Goal: Task Accomplishment & Management: Complete application form

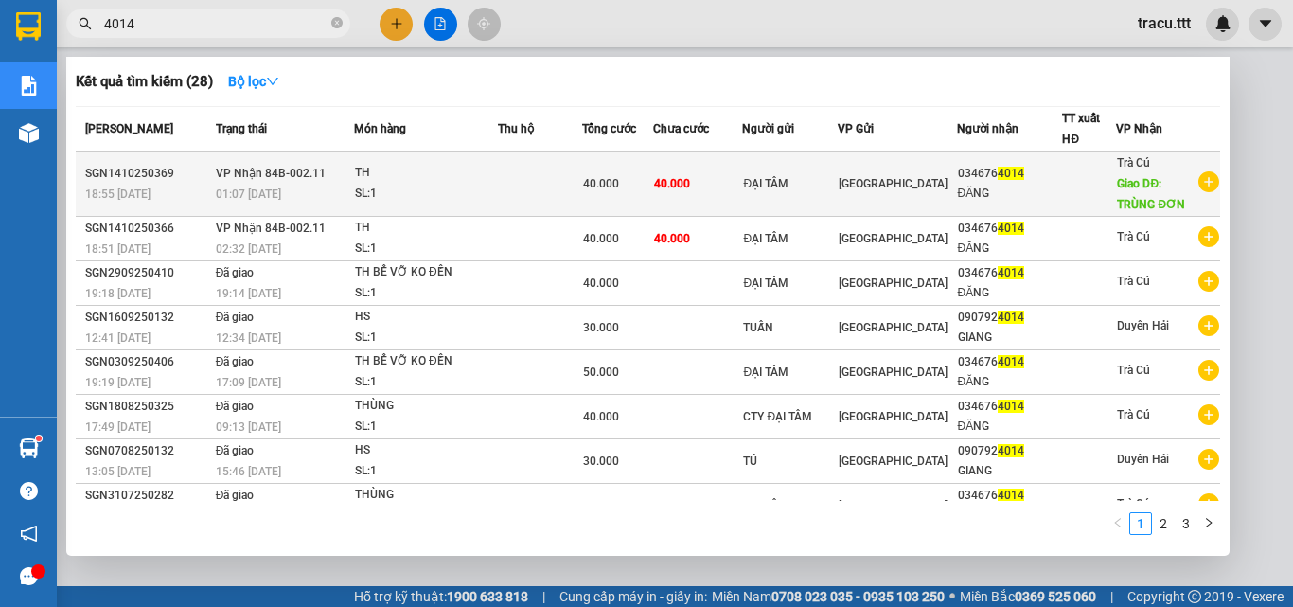
type input "4014"
click at [885, 194] on td "[GEOGRAPHIC_DATA]" at bounding box center [897, 183] width 119 height 65
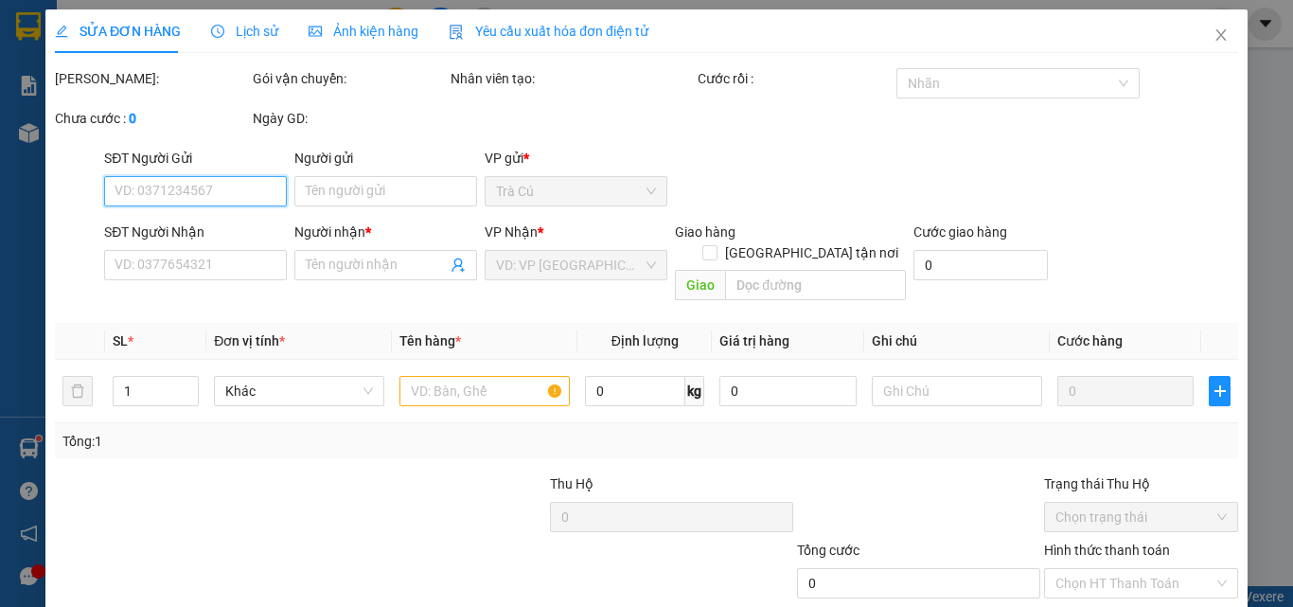
type input "ĐẠI TÂM"
type input "0346764014"
type input "ĐĂNG"
type input "TRÙNG ĐƠN"
type input "40.000"
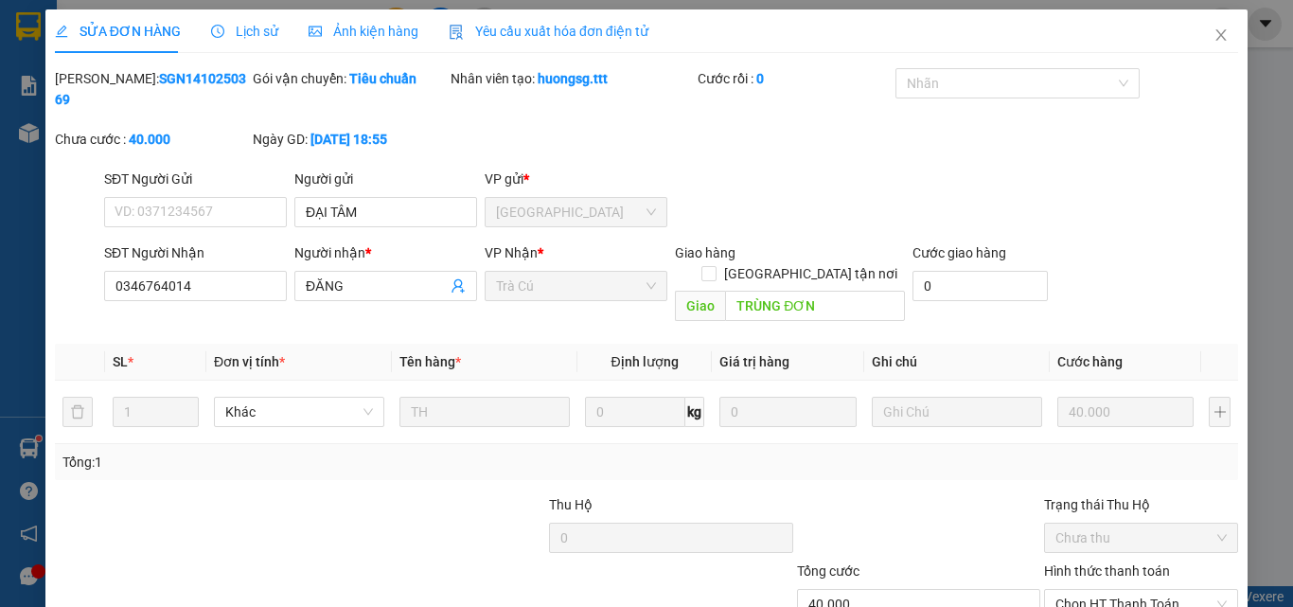
scroll to position [97, 0]
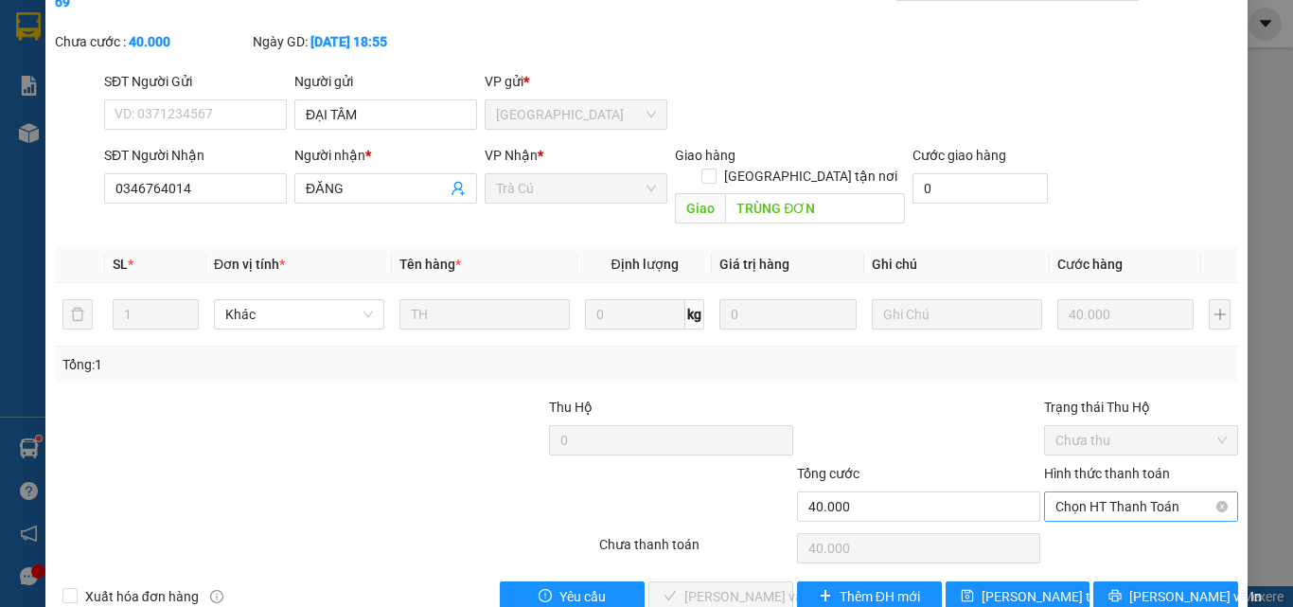
click at [1132, 492] on span "Chọn HT Thanh Toán" at bounding box center [1140, 506] width 171 height 28
click at [1115, 498] on div "Tại văn phòng" at bounding box center [1129, 502] width 169 height 21
type input "0"
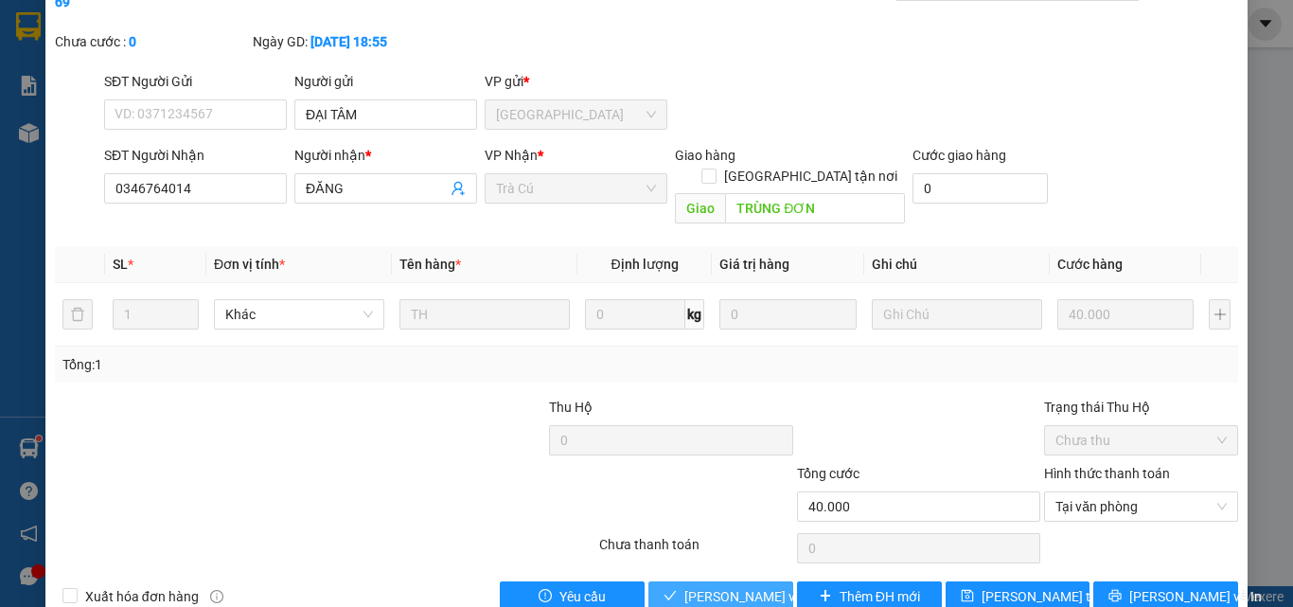
click at [737, 586] on span "[PERSON_NAME] và Giao hàng" at bounding box center [775, 596] width 182 height 21
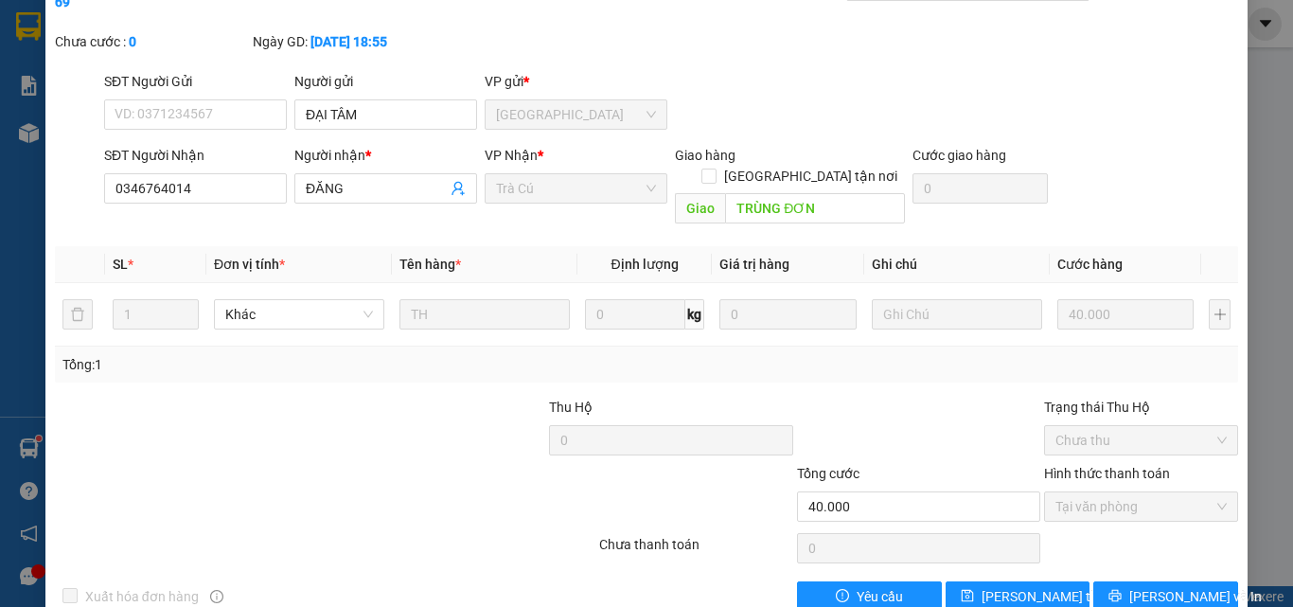
scroll to position [17, 0]
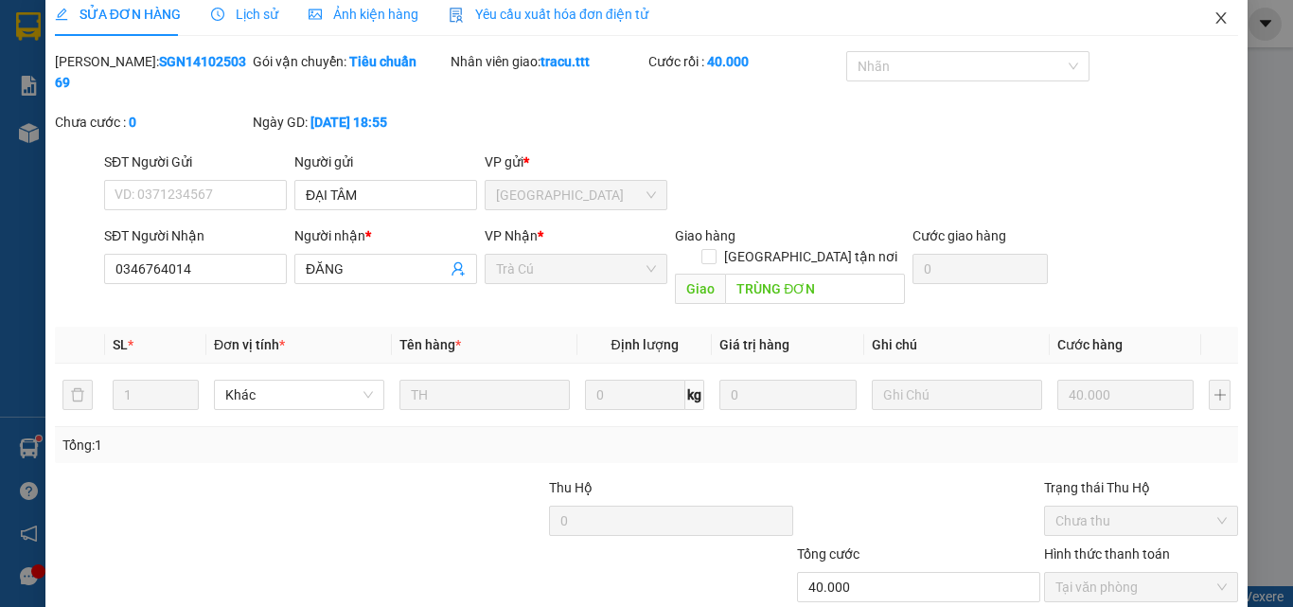
click at [1214, 21] on icon "close" at bounding box center [1221, 17] width 15 height 15
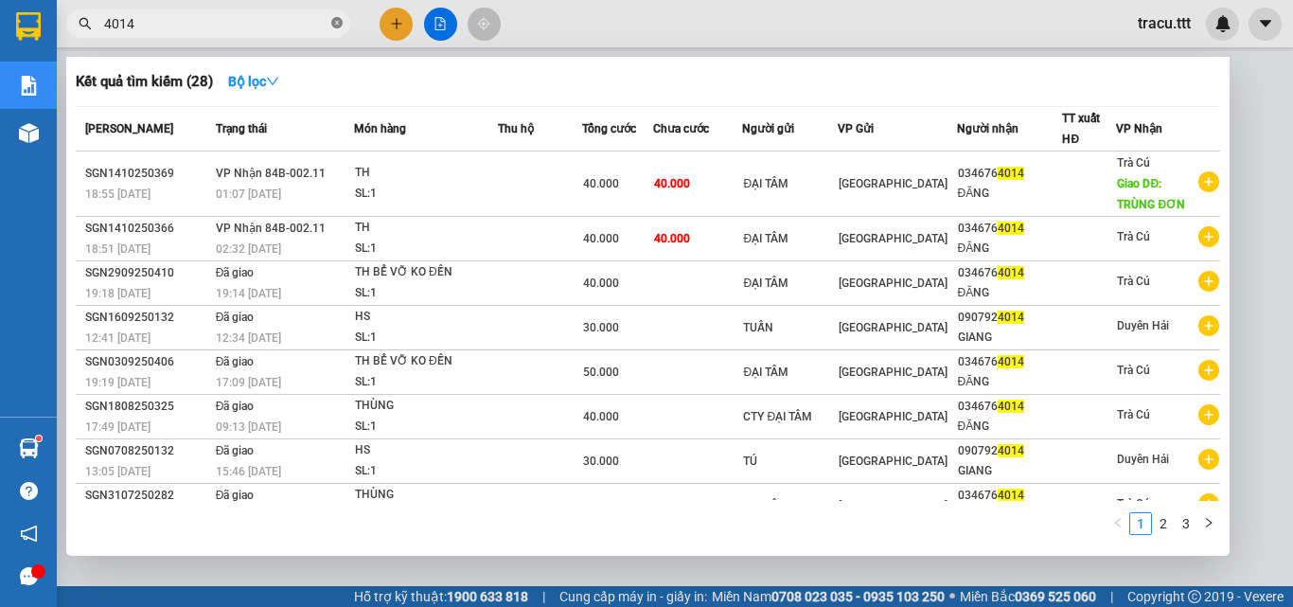
click at [338, 27] on icon "close-circle" at bounding box center [336, 22] width 11 height 11
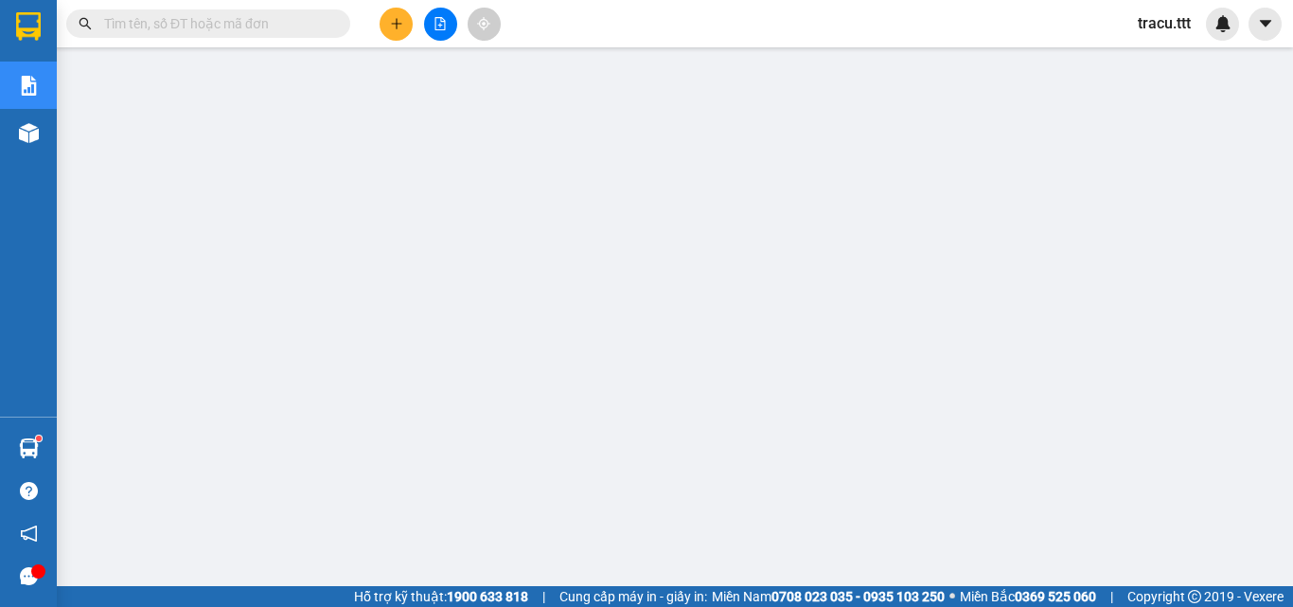
click at [234, 35] on span at bounding box center [208, 23] width 284 height 28
click at [238, 19] on input "text" at bounding box center [215, 23] width 223 height 21
click at [437, 31] on button at bounding box center [440, 24] width 33 height 33
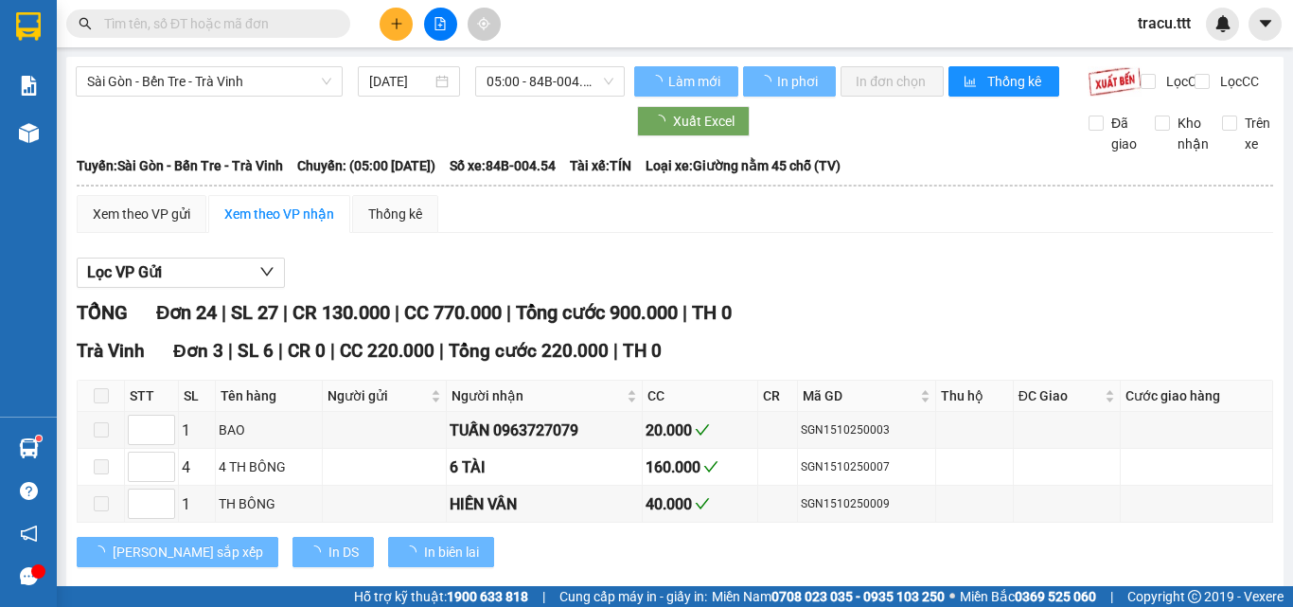
click at [596, 84] on span "05:00 - 84B-004.54" at bounding box center [550, 81] width 127 height 28
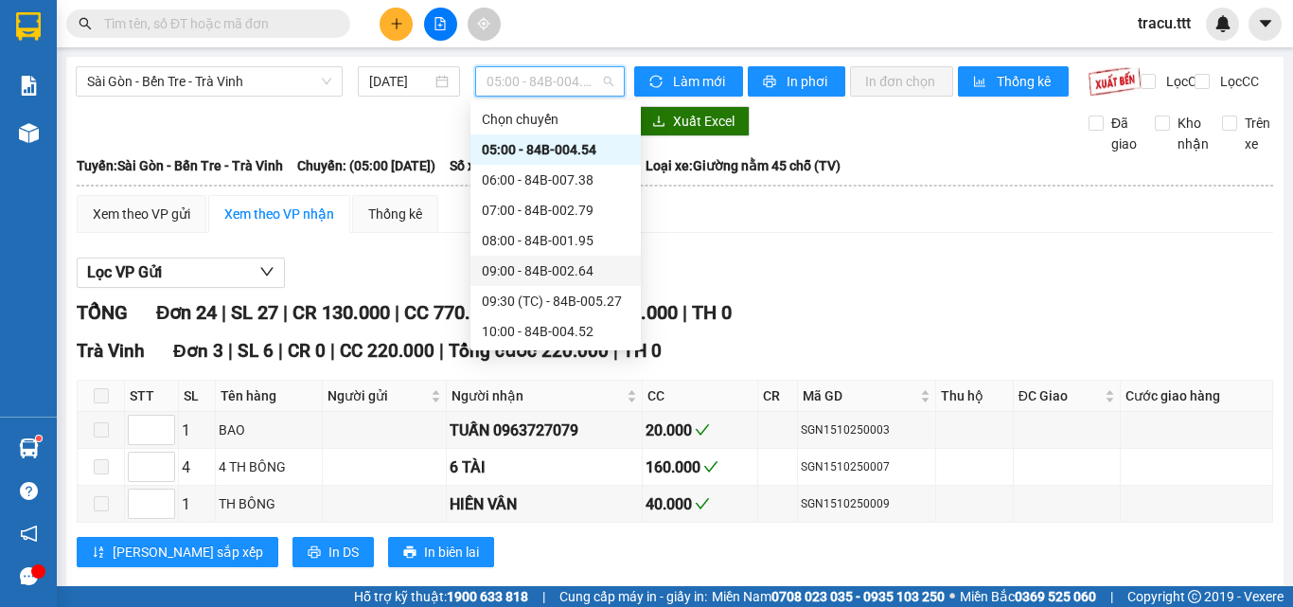
click at [591, 276] on div "09:00 - 84B-002.64" at bounding box center [556, 270] width 148 height 21
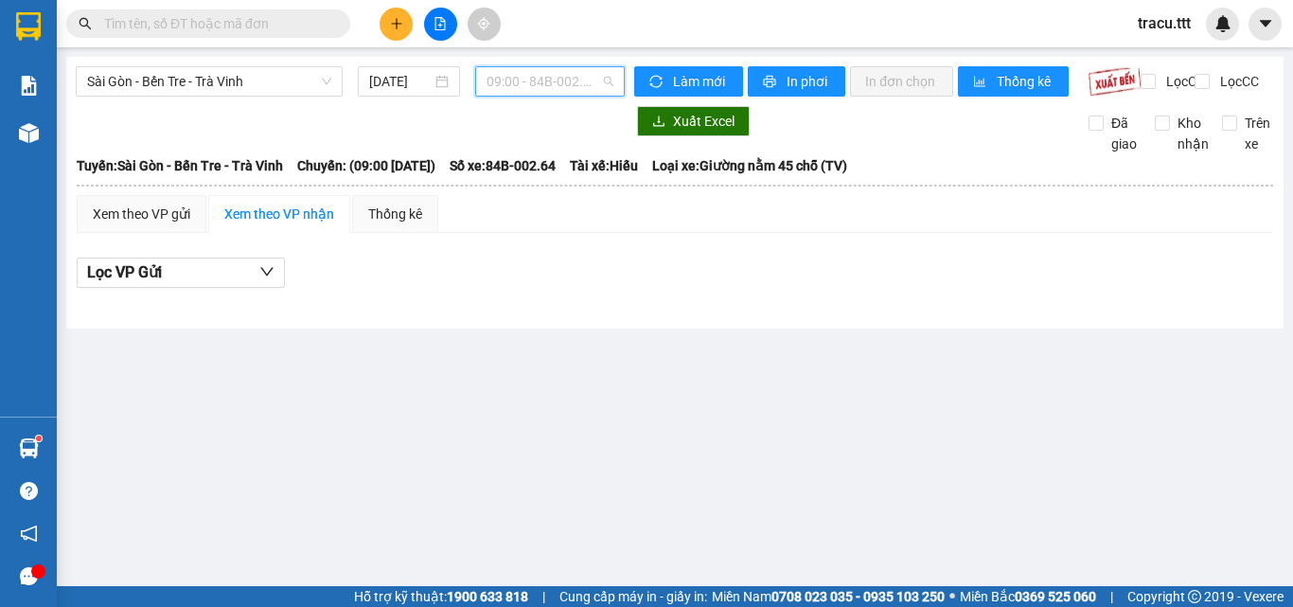
click at [582, 77] on span "09:00 - 84B-002.64" at bounding box center [550, 81] width 127 height 28
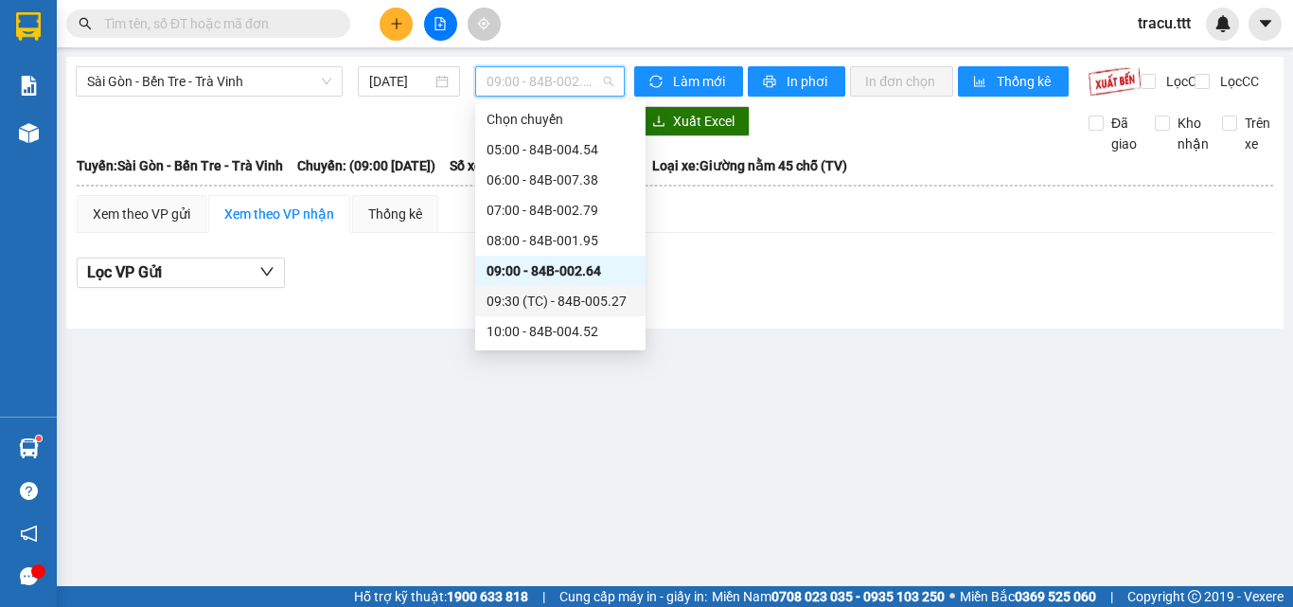
click at [601, 306] on div "09:30 (TC) - 84B-005.27" at bounding box center [561, 301] width 148 height 21
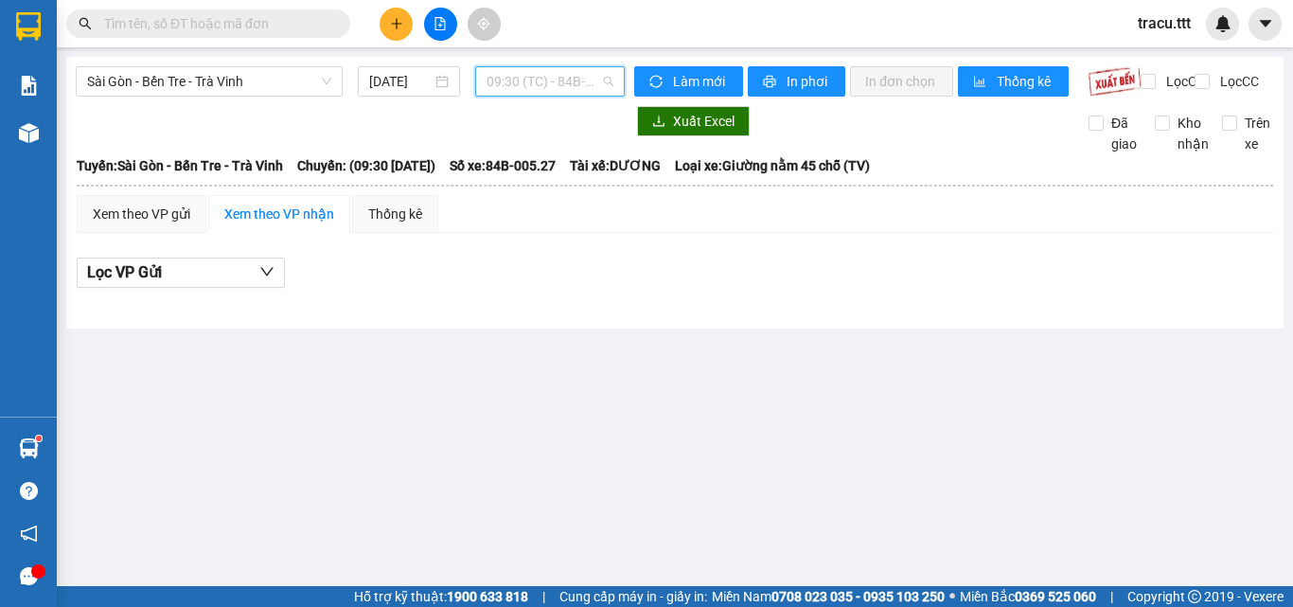
click at [584, 83] on span "09:30 (TC) - 84B-005.27" at bounding box center [550, 81] width 127 height 28
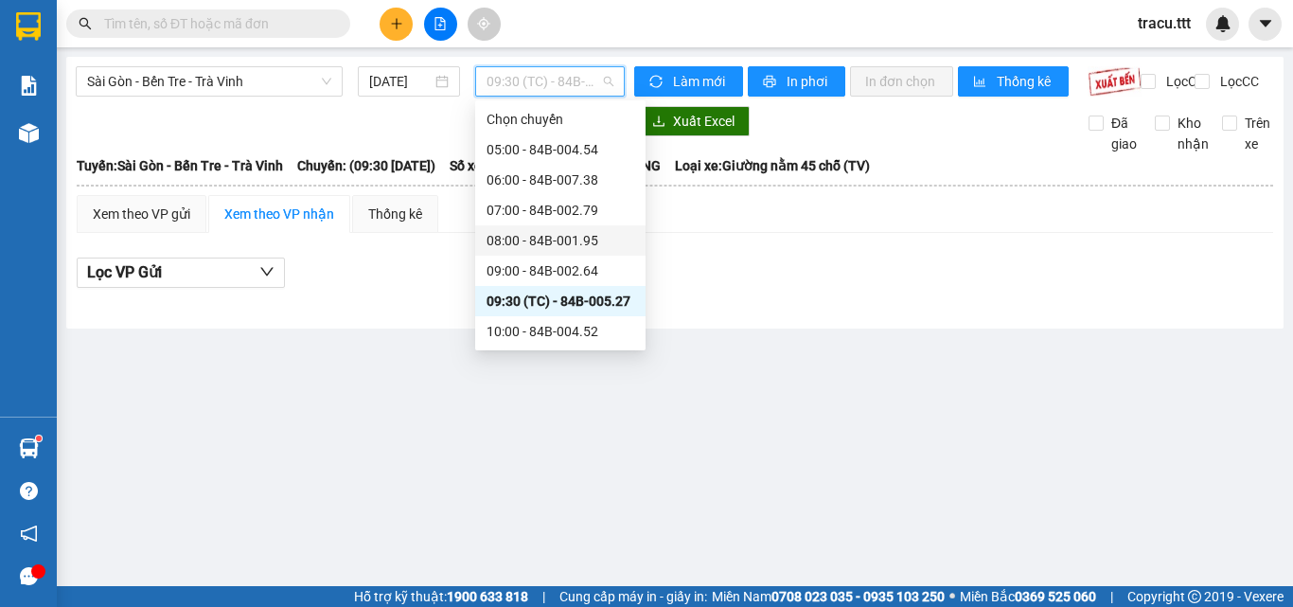
click at [604, 249] on div "08:00 - 84B-001.95" at bounding box center [561, 240] width 148 height 21
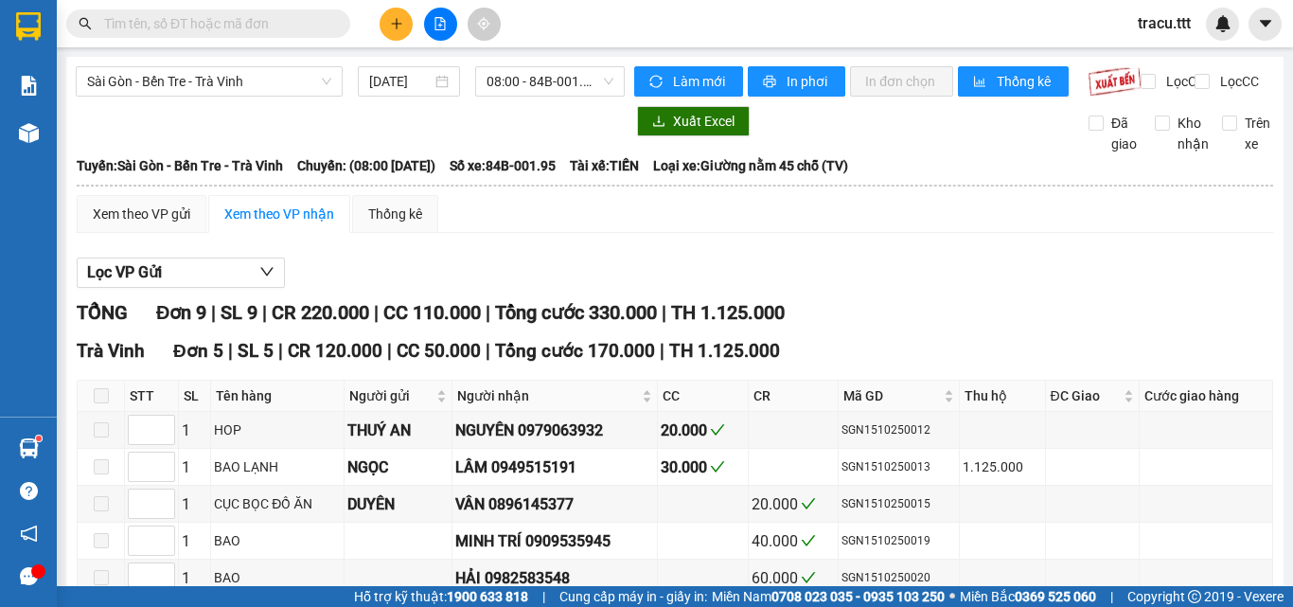
click at [583, 97] on div "Sài Gòn - Bến Tre - Trà Vinh [DATE] 08:00 - 84B-001.95" at bounding box center [350, 81] width 549 height 30
click at [580, 89] on span "08:00 - 84B-001.95" at bounding box center [550, 81] width 127 height 28
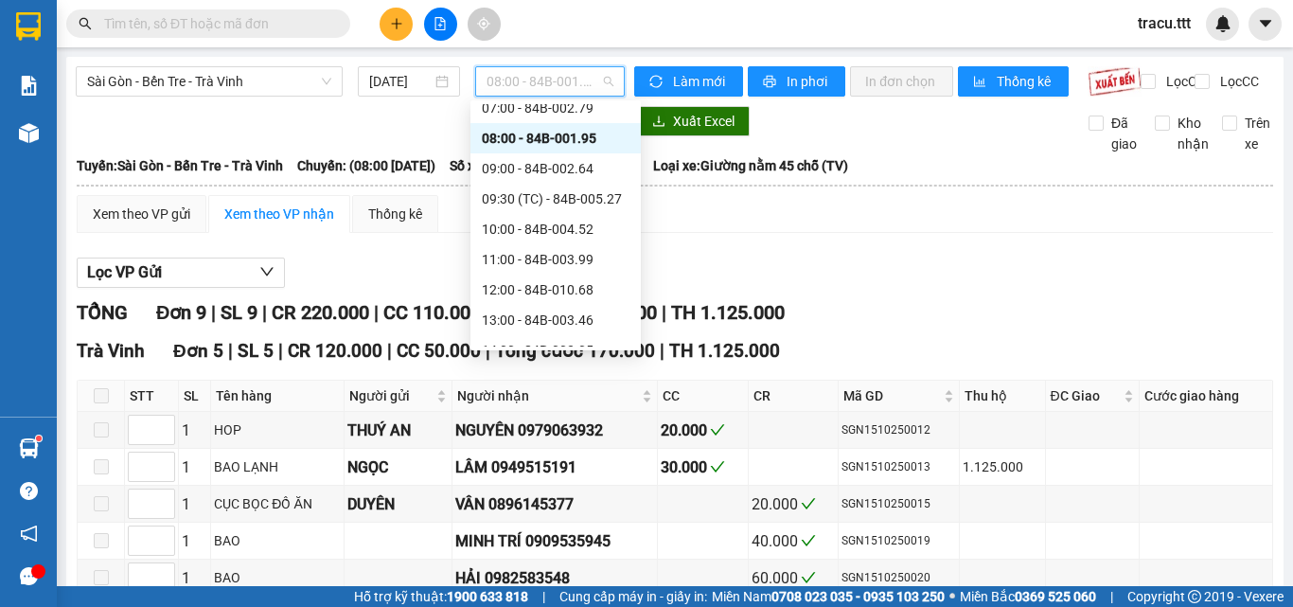
scroll to position [105, 0]
click at [592, 225] on div "10:00 - 84B-004.52" at bounding box center [556, 226] width 148 height 21
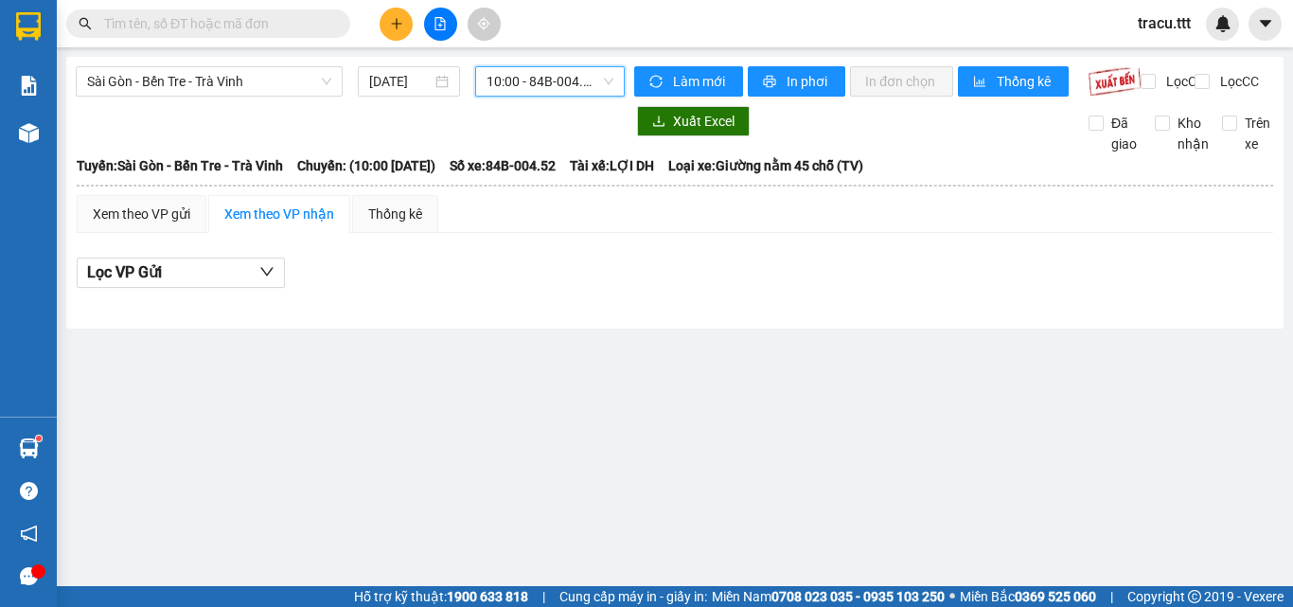
click at [531, 88] on span "10:00 - 84B-004.52" at bounding box center [550, 81] width 127 height 28
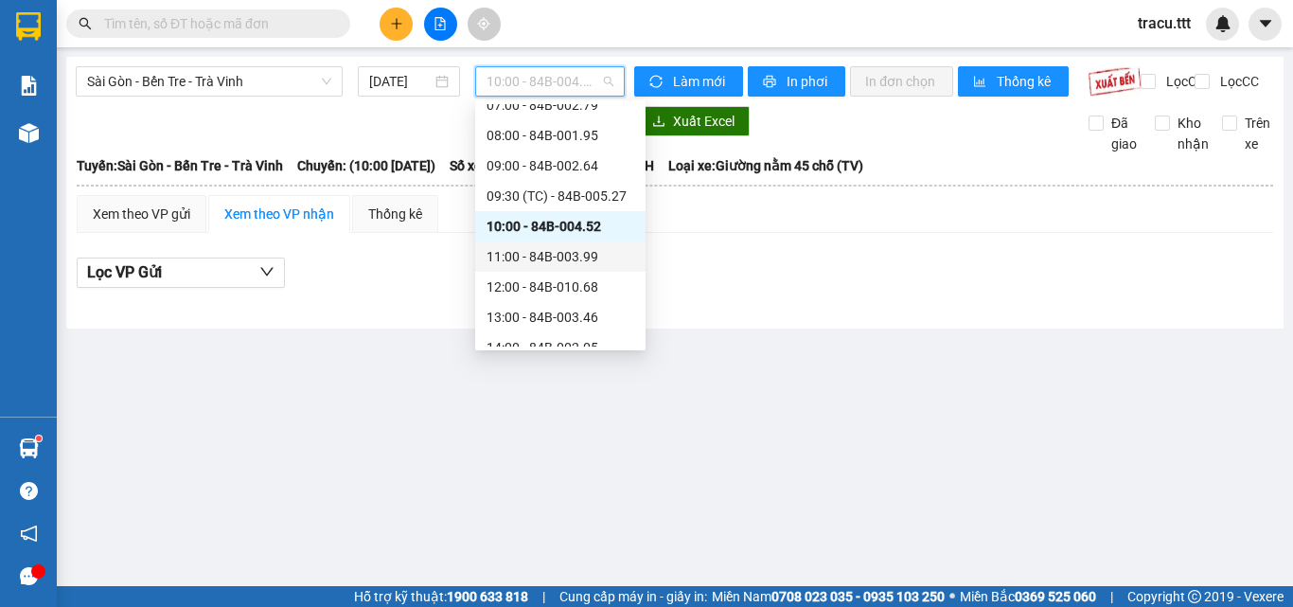
click at [602, 262] on div "11:00 - 84B-003.99" at bounding box center [561, 256] width 148 height 21
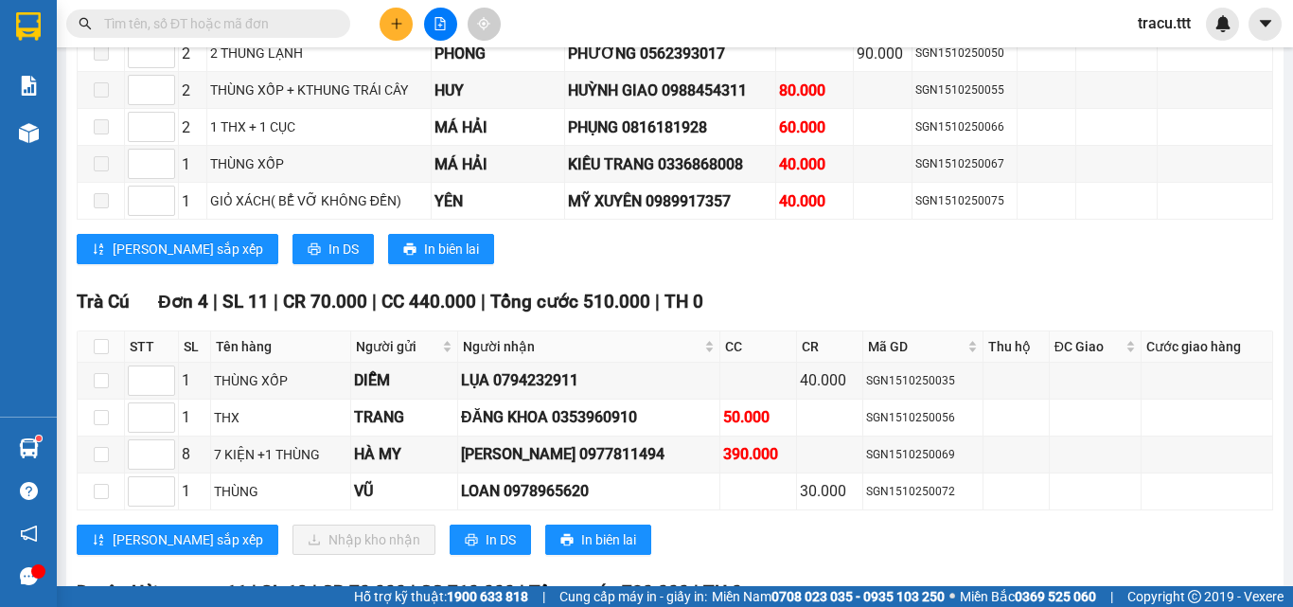
scroll to position [1959, 0]
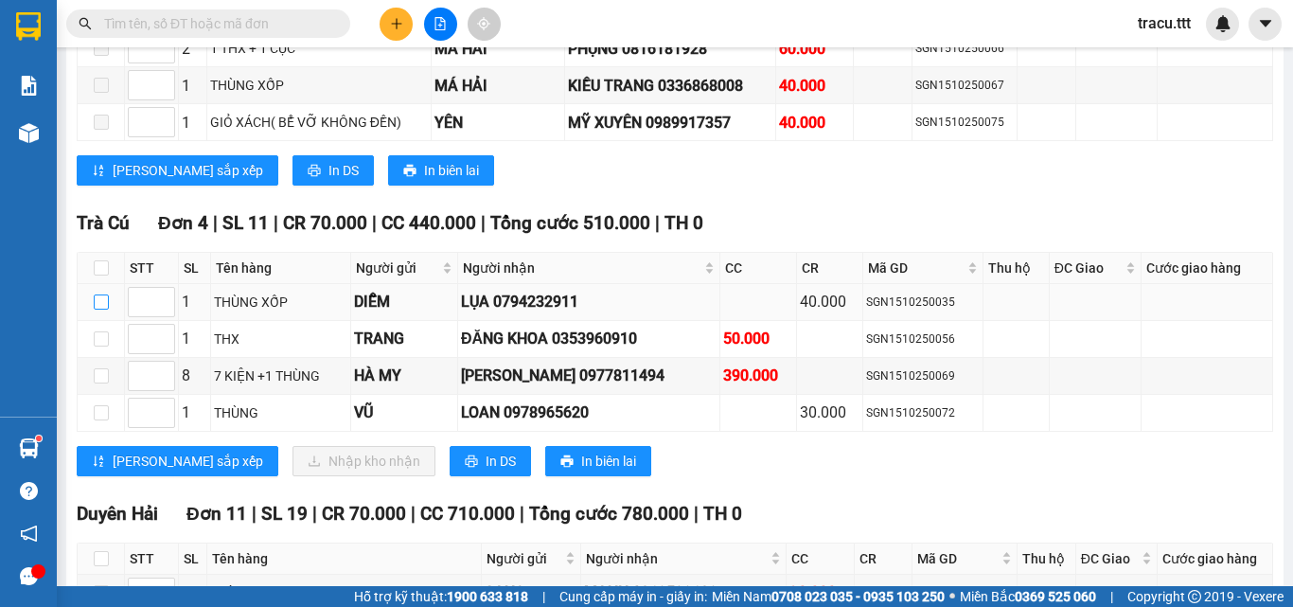
click at [96, 312] on label at bounding box center [101, 302] width 15 height 21
click at [96, 310] on input "checkbox" at bounding box center [101, 301] width 15 height 15
checkbox input "true"
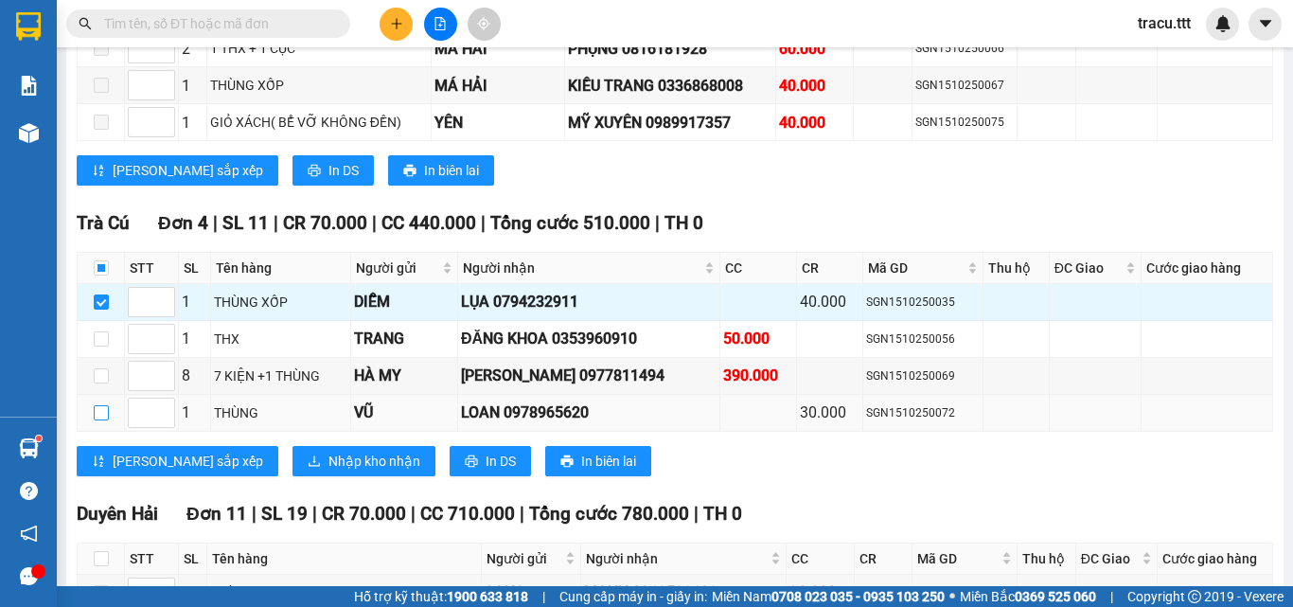
click at [102, 423] on label at bounding box center [101, 412] width 15 height 21
click at [102, 420] on input "checkbox" at bounding box center [101, 412] width 15 height 15
checkbox input "true"
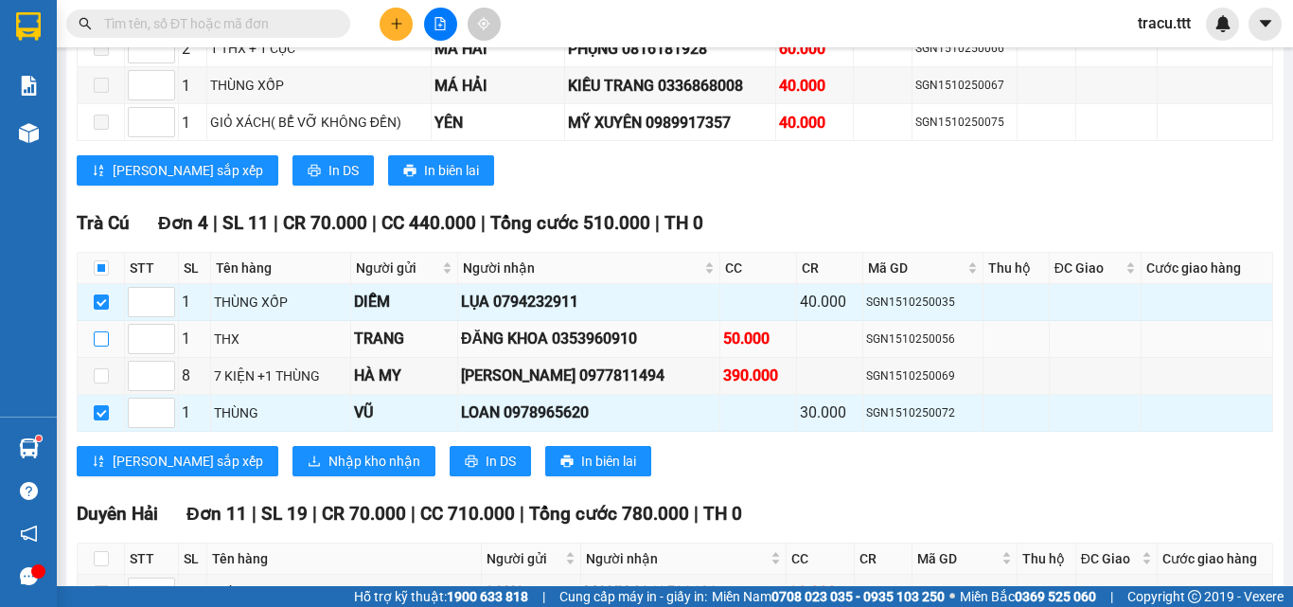
click at [98, 346] on input "checkbox" at bounding box center [101, 338] width 15 height 15
checkbox input "true"
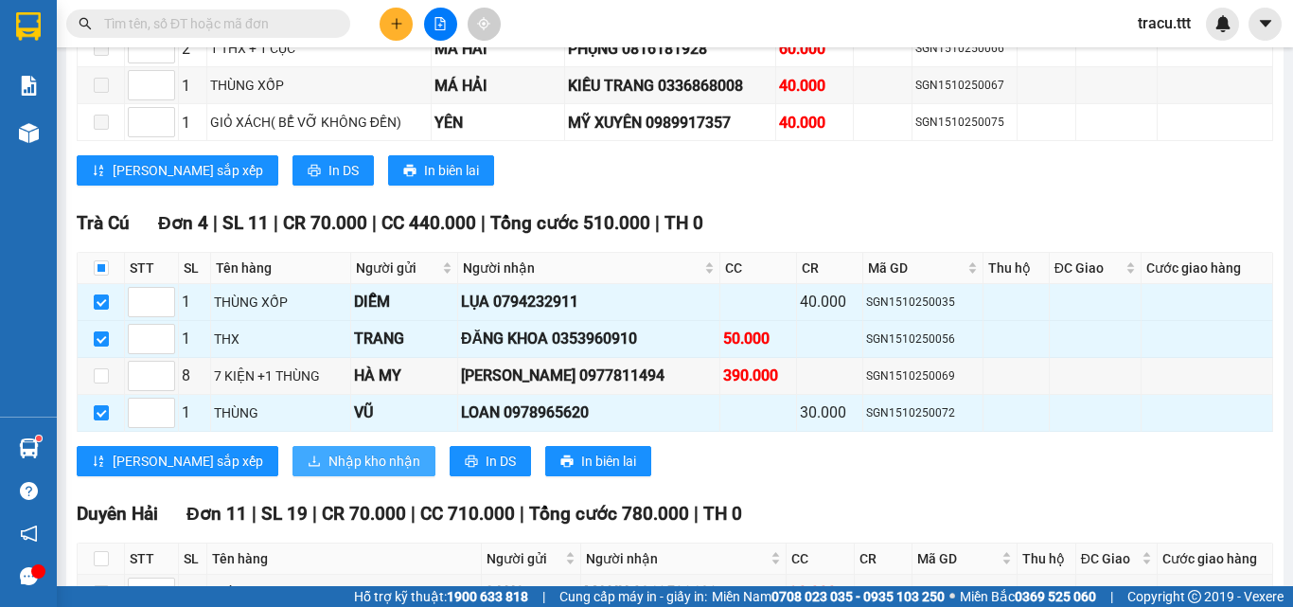
click at [328, 471] on span "Nhập kho nhận" at bounding box center [374, 461] width 92 height 21
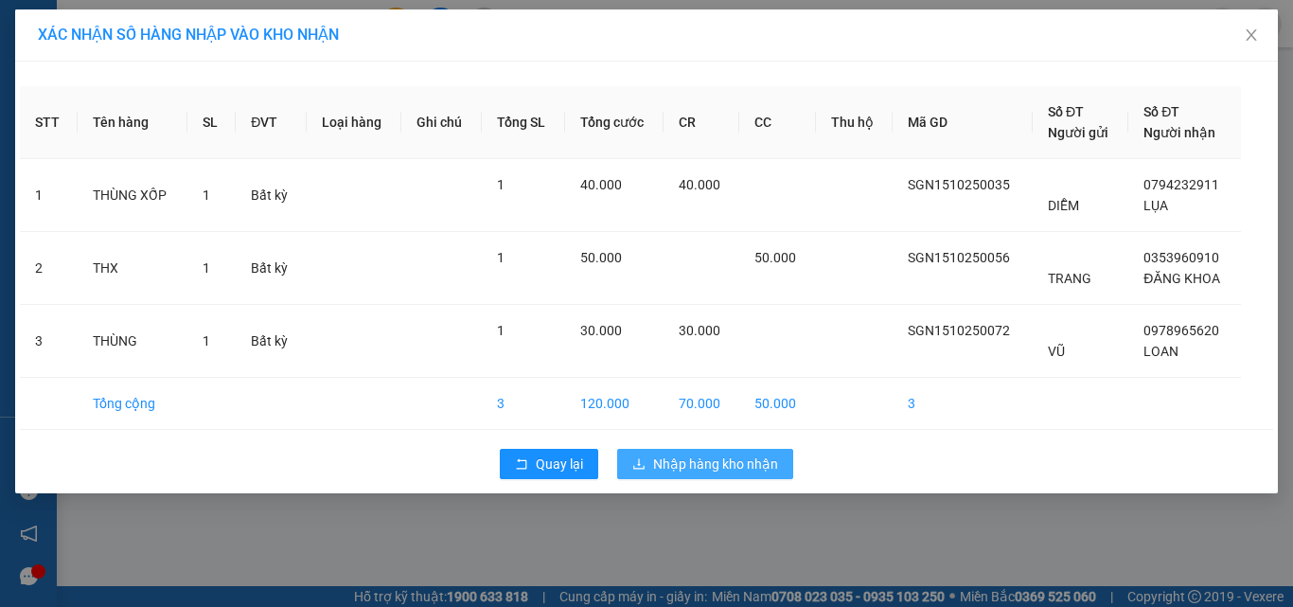
click at [718, 468] on span "Nhập hàng kho nhận" at bounding box center [715, 463] width 125 height 21
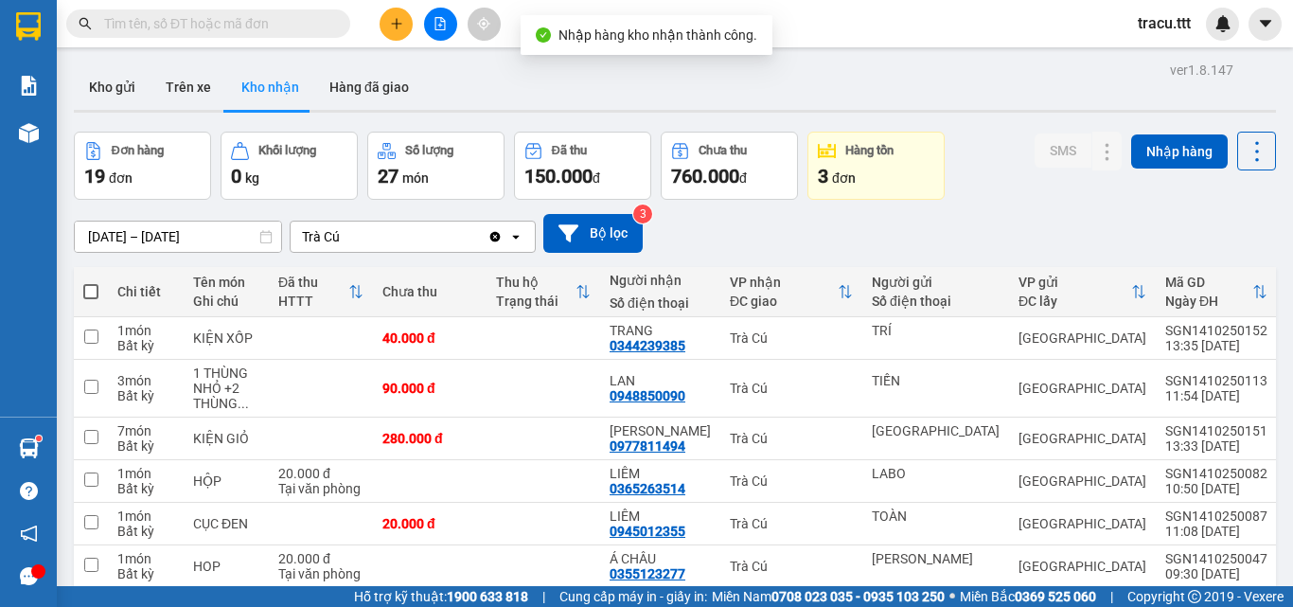
click at [433, 32] on button at bounding box center [440, 24] width 33 height 33
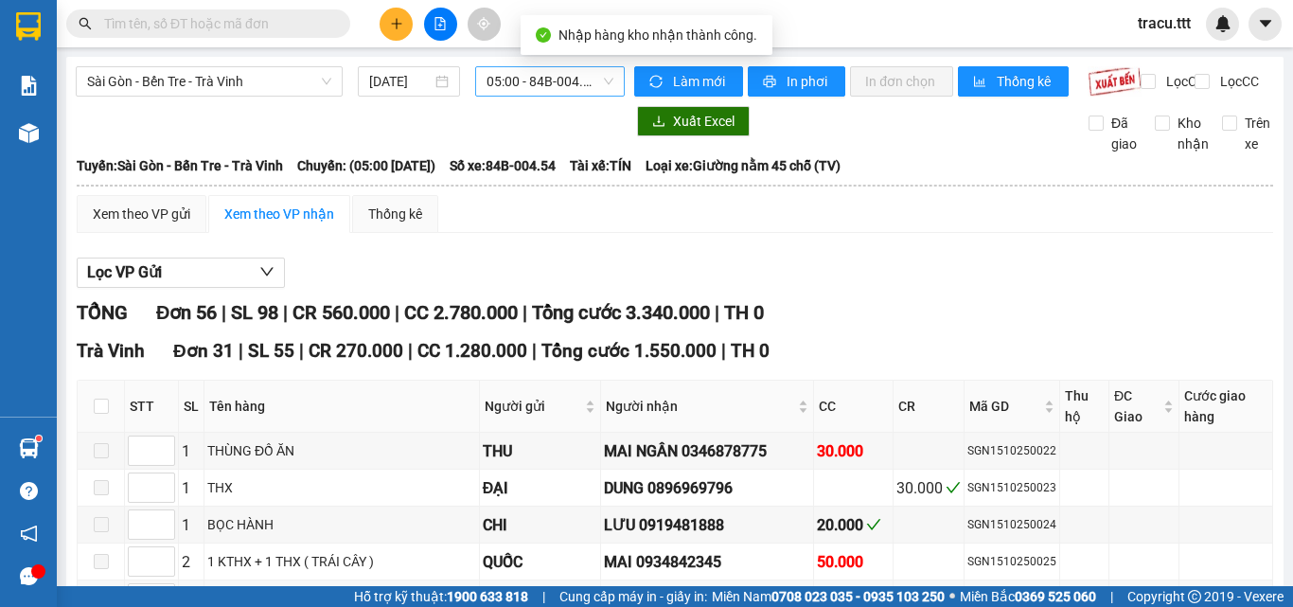
click at [591, 80] on span "05:00 - 84B-004.54" at bounding box center [550, 81] width 127 height 28
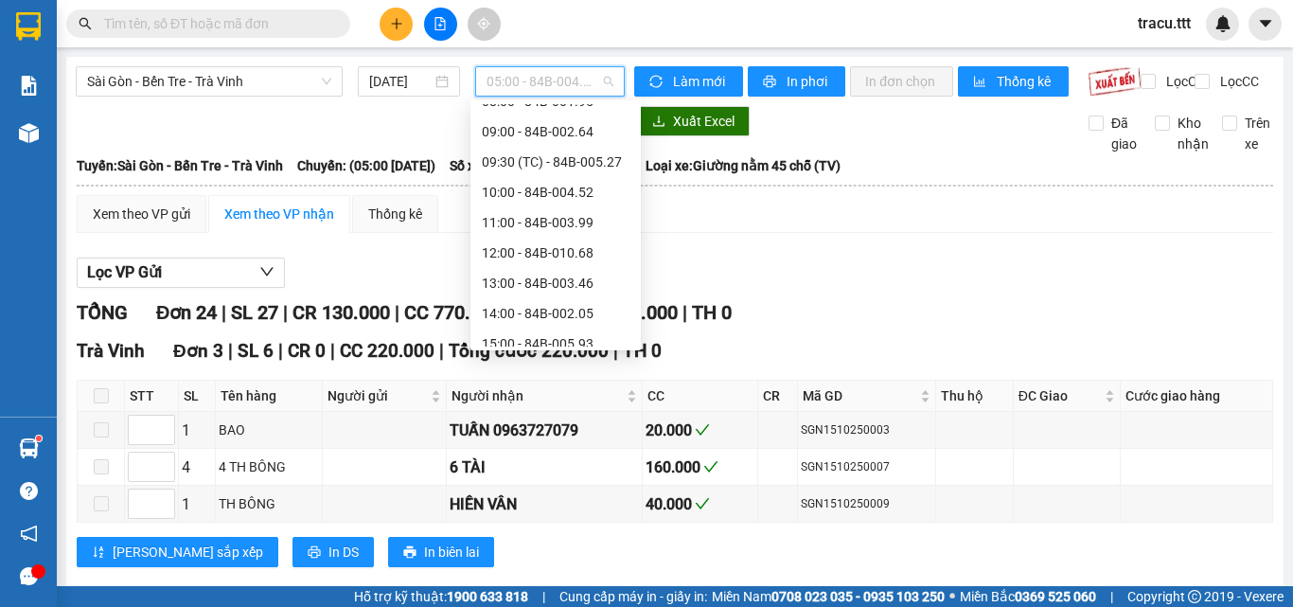
scroll to position [142, 0]
click at [600, 242] on div "12:00 - 84B-010.68" at bounding box center [556, 249] width 148 height 21
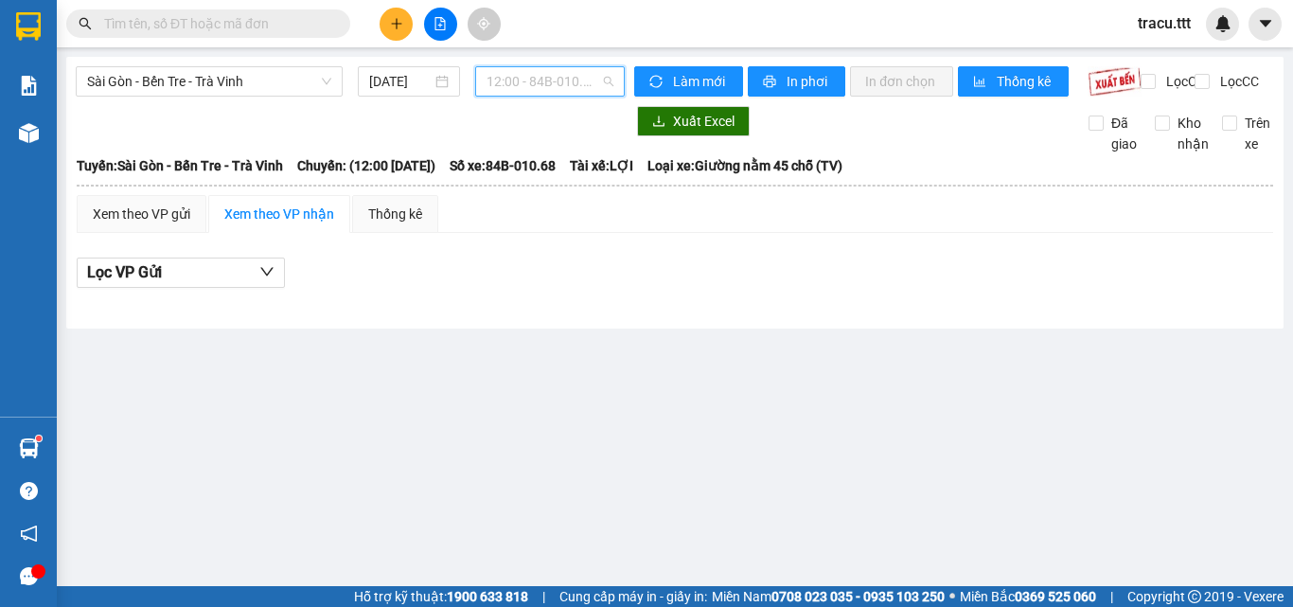
click at [528, 89] on span "12:00 - 84B-010.68" at bounding box center [550, 81] width 127 height 28
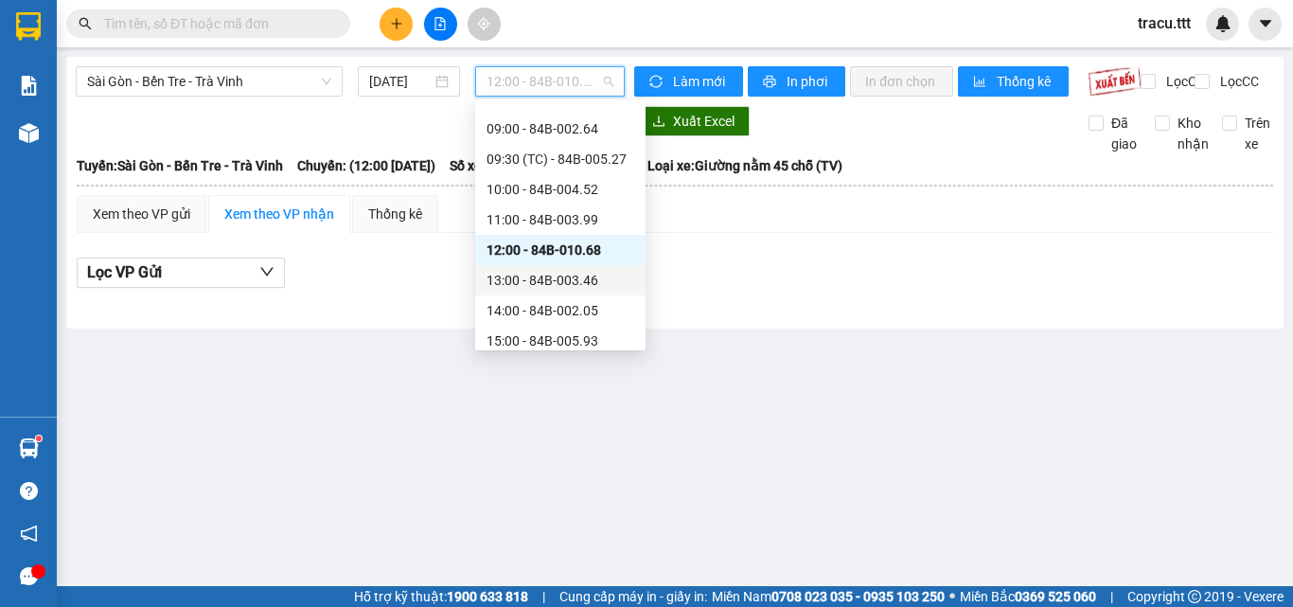
click at [602, 276] on div "13:00 - 84B-003.46" at bounding box center [561, 280] width 148 height 21
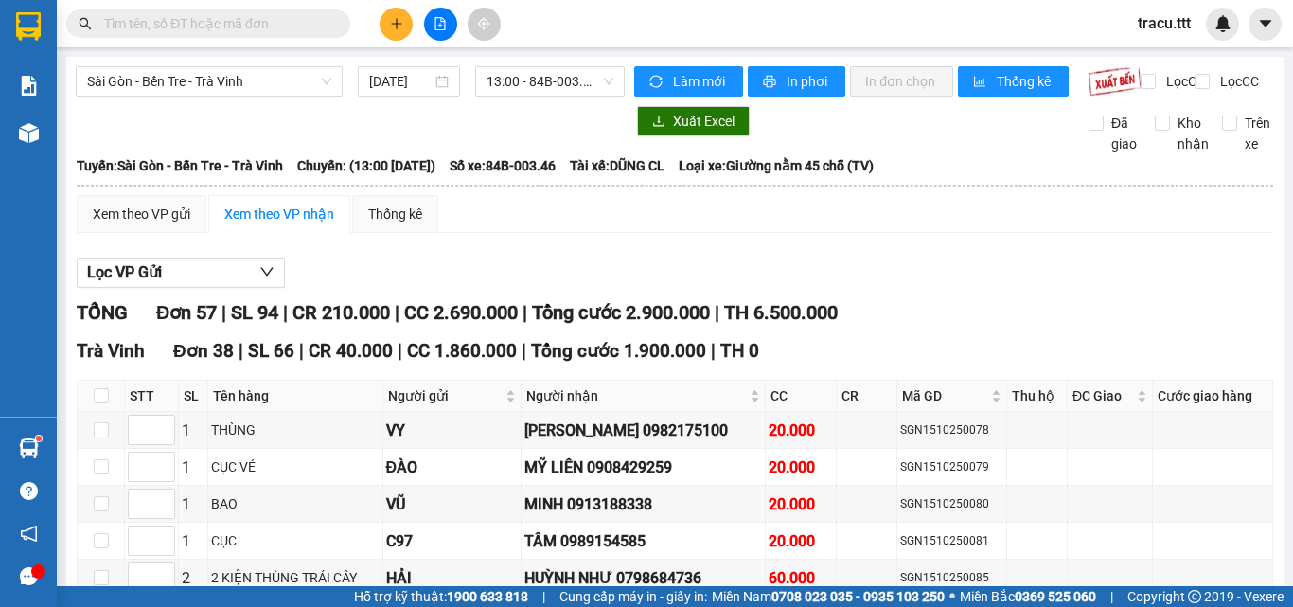
click at [178, 17] on input "text" at bounding box center [215, 23] width 223 height 21
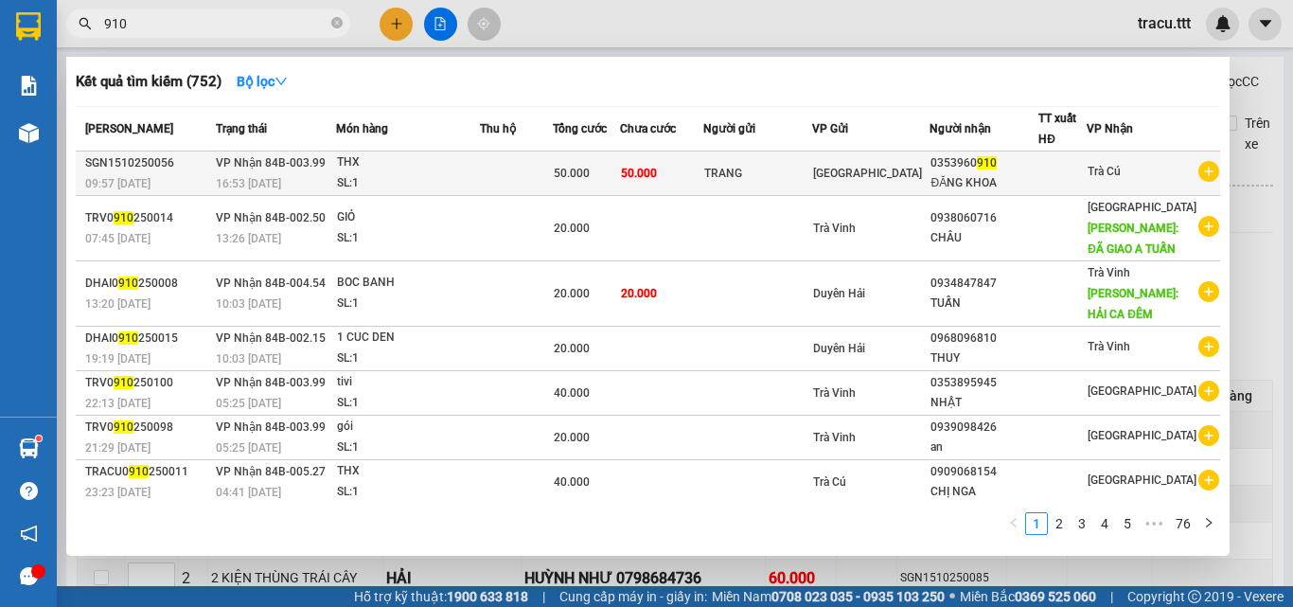
type input "910"
click at [812, 186] on td "TRANG" at bounding box center [757, 173] width 109 height 44
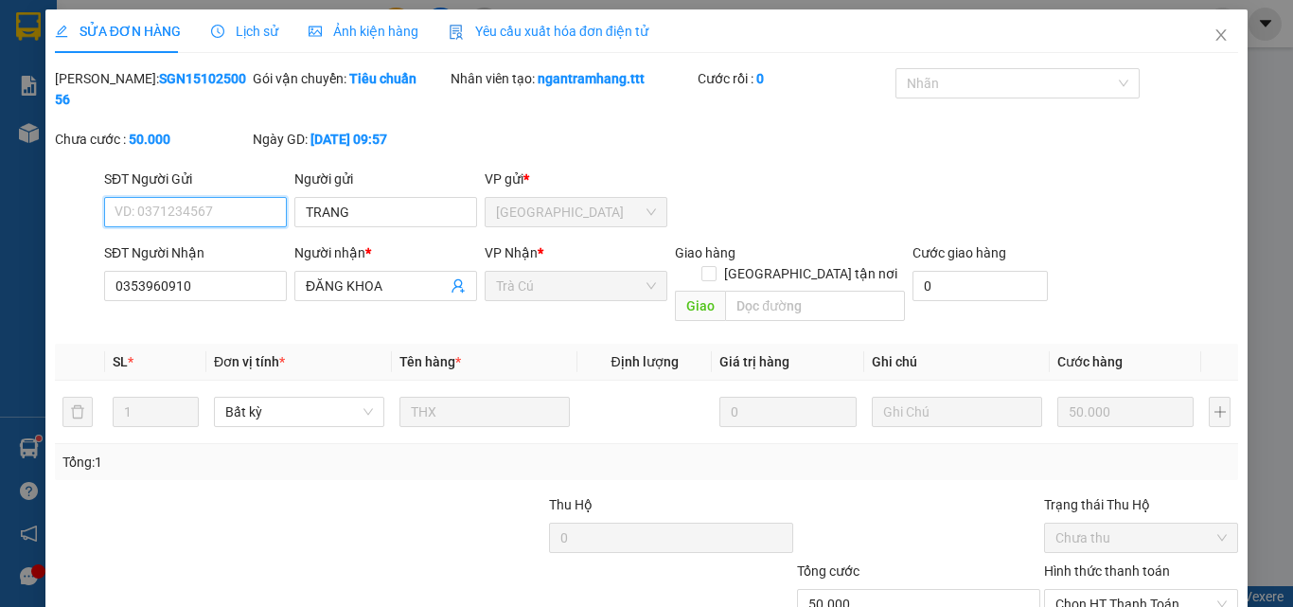
type input "TRANG"
type input "0353960910"
type input "ĐĂNG KHOA"
type input "50.000"
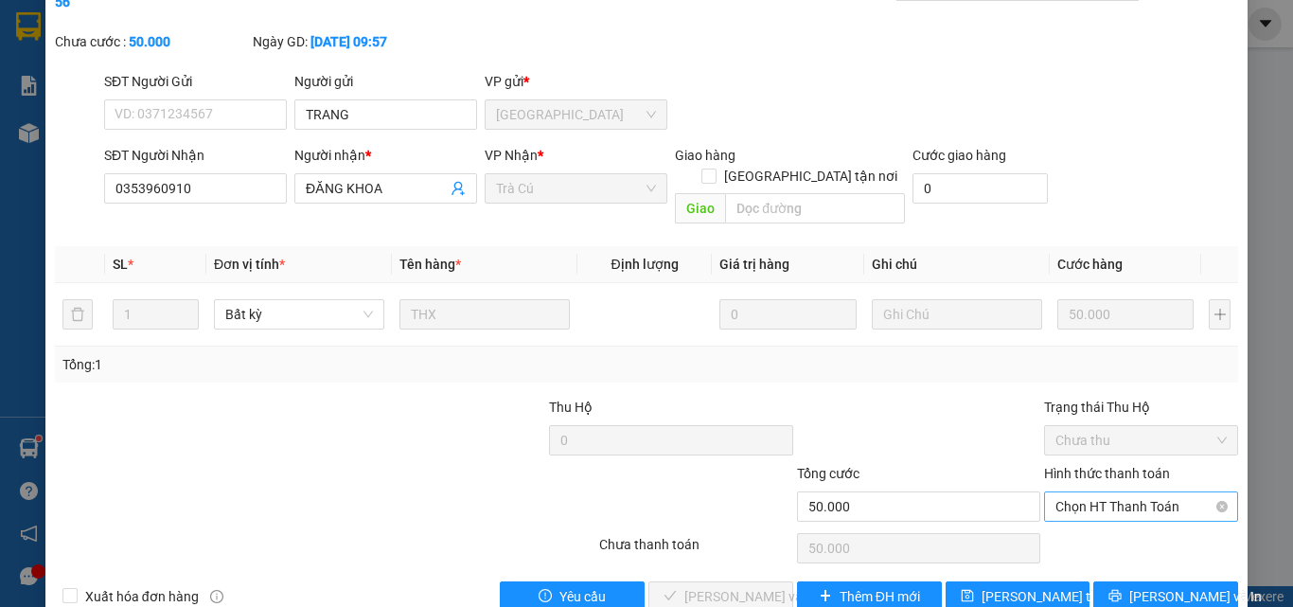
click at [1137, 475] on div "Hình thức thanh toán Chọn HT Thanh Toán" at bounding box center [1141, 496] width 194 height 66
click at [1139, 492] on span "Chọn HT Thanh Toán" at bounding box center [1140, 506] width 171 height 28
click at [1124, 506] on div "Tại văn phòng" at bounding box center [1129, 502] width 169 height 21
type input "0"
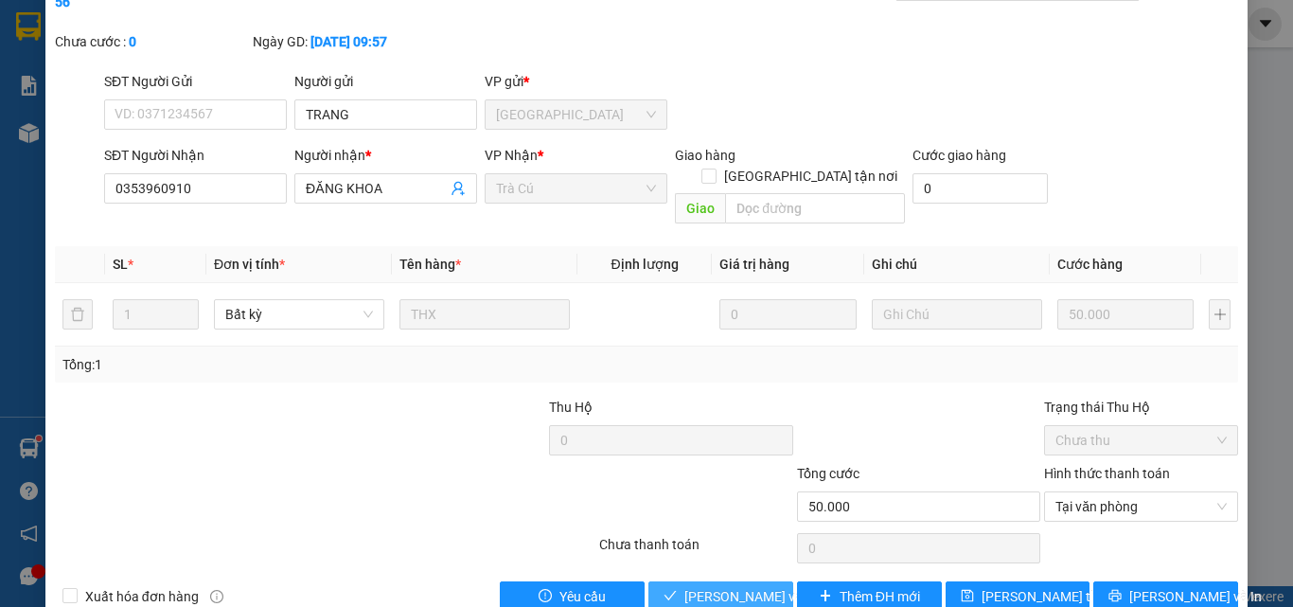
click at [674, 581] on button "[PERSON_NAME] và Giao hàng" at bounding box center [720, 596] width 145 height 30
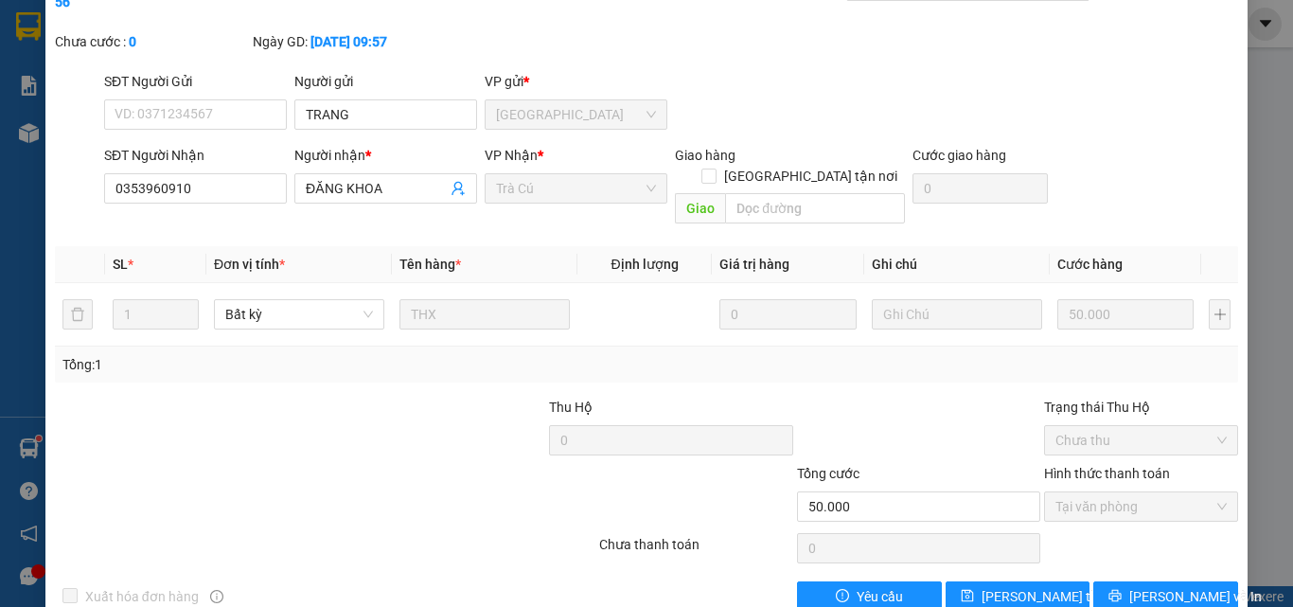
scroll to position [0, 0]
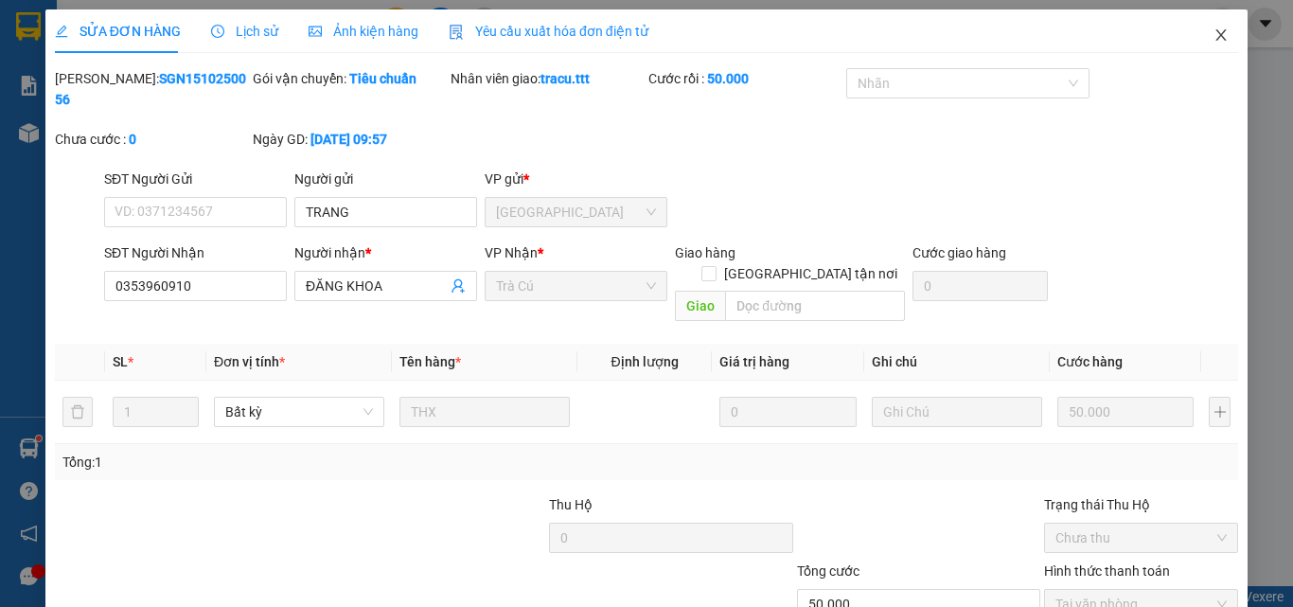
click at [1214, 33] on icon "close" at bounding box center [1221, 34] width 15 height 15
